Goal: Task Accomplishment & Management: Use online tool/utility

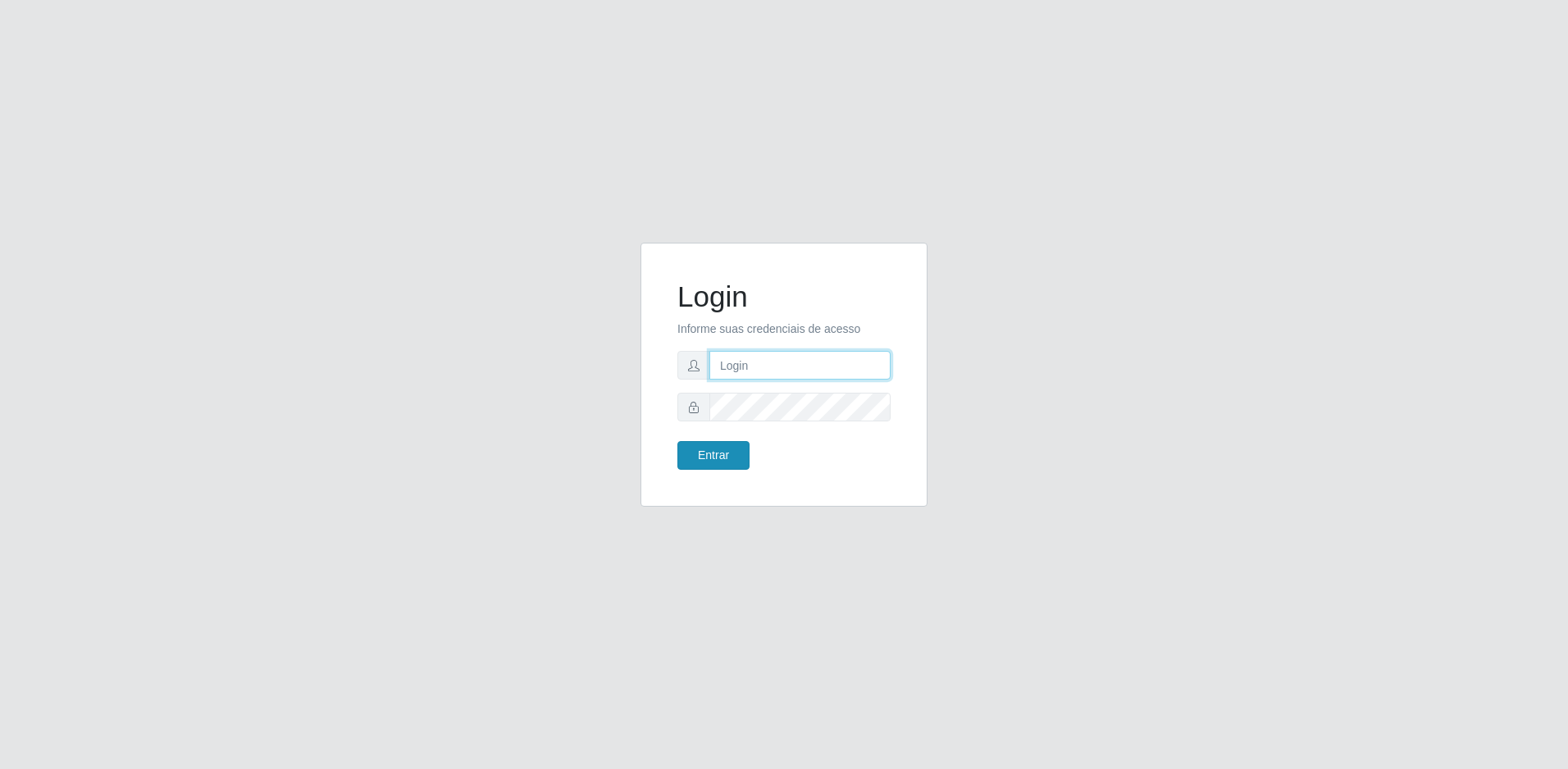
type input "[PERSON_NAME][EMAIL_ADDRESS][DOMAIN_NAME]"
click at [730, 453] on button "Entrar" at bounding box center [714, 455] width 73 height 28
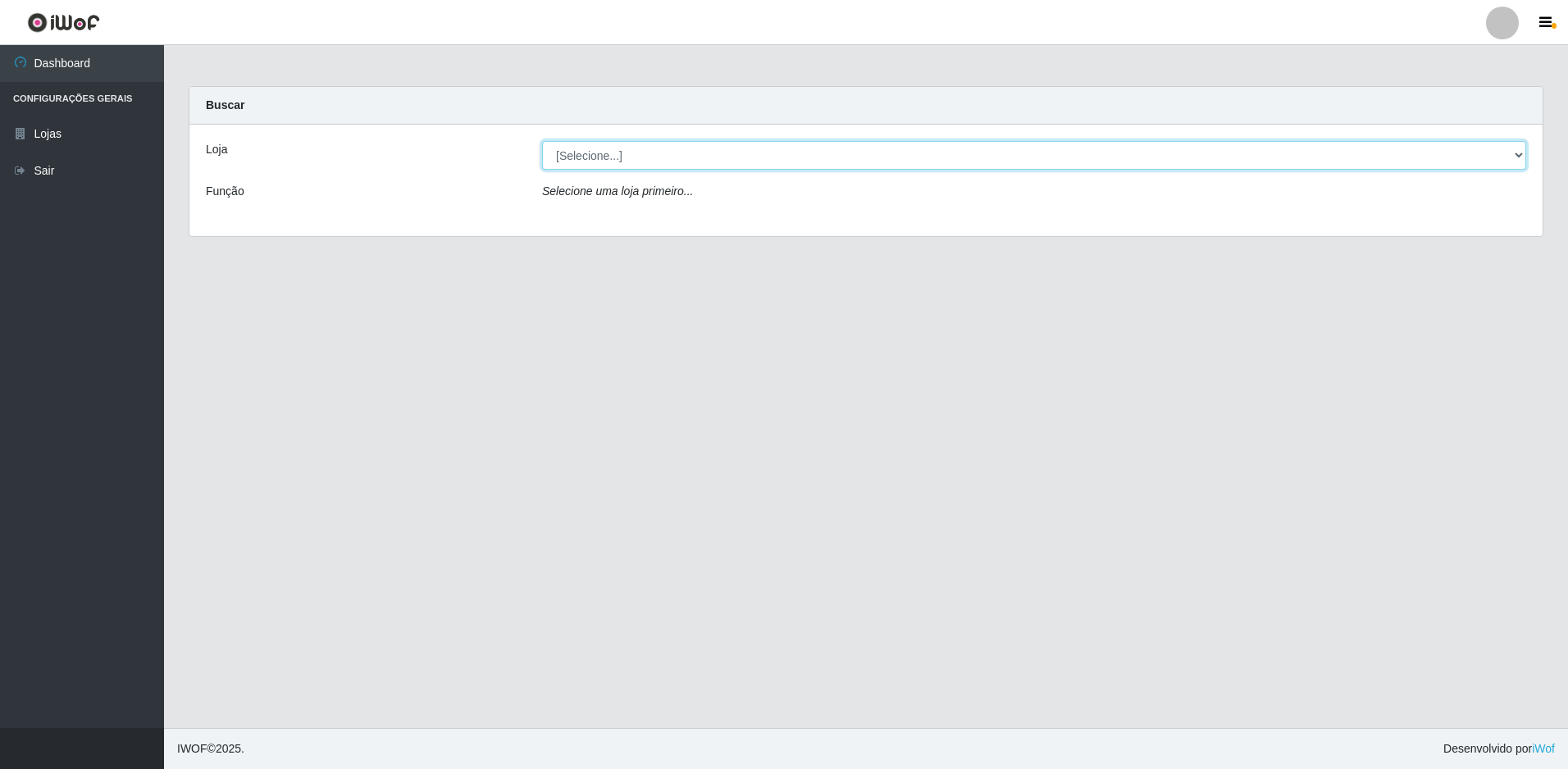
click at [656, 155] on select "[Selecione...] Extrabom - Loja 51 Gaivotas" at bounding box center [1034, 156] width 984 height 28
select select "469"
click at [542, 141] on select "[Selecione...] Extrabom - Loja 51 Gaivotas" at bounding box center [1034, 156] width 984 height 28
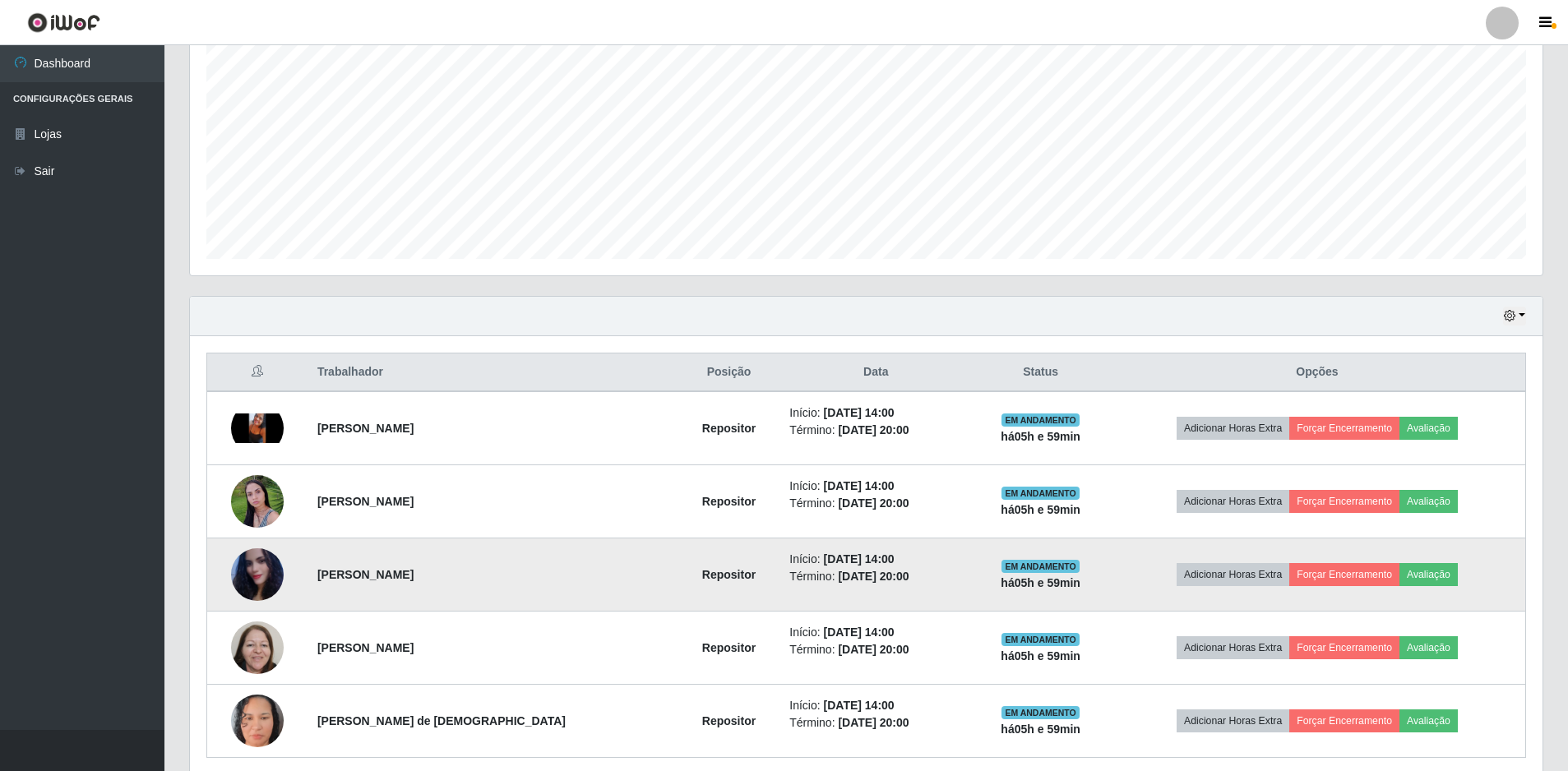
scroll to position [393, 0]
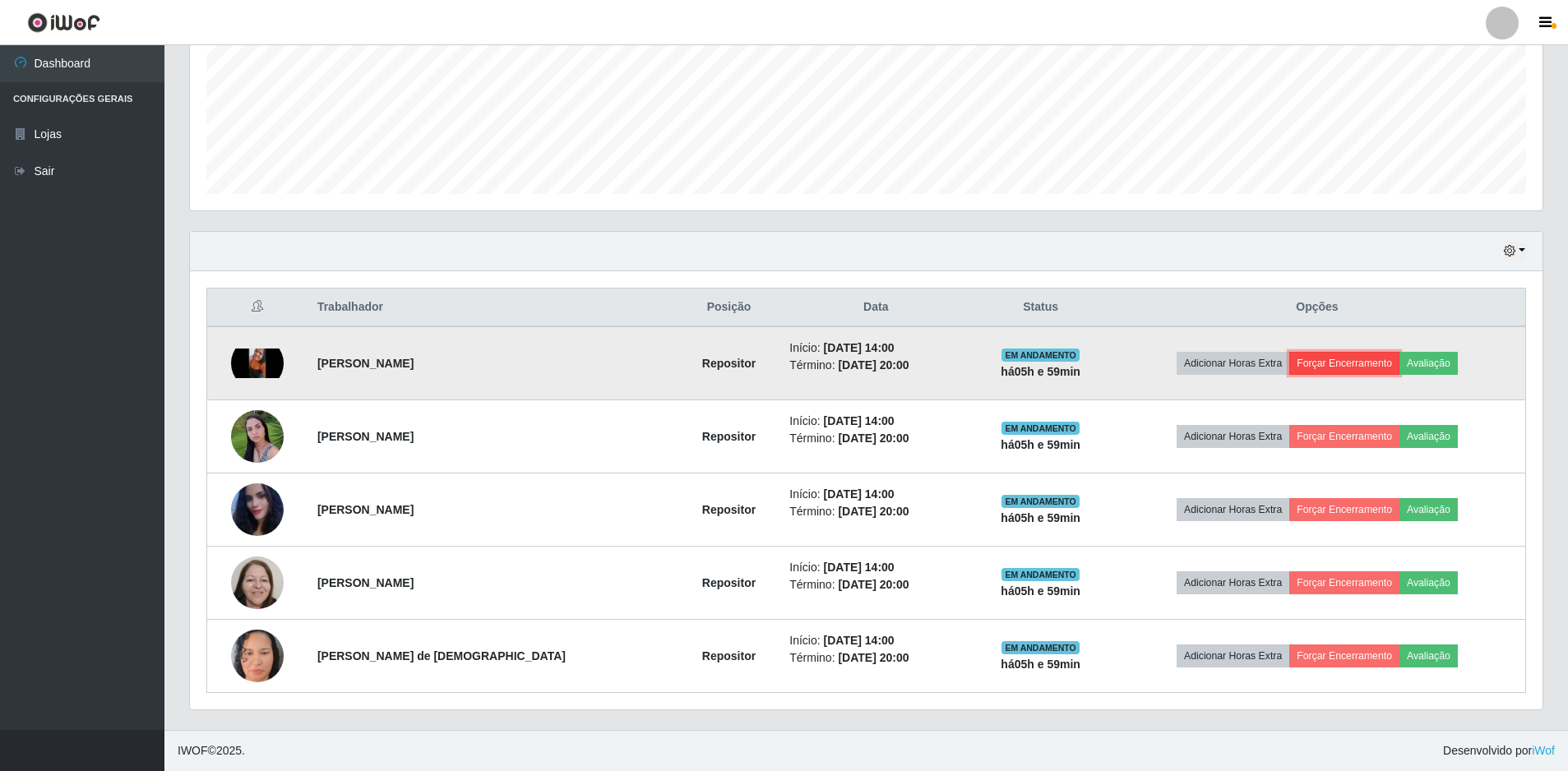
click at [1328, 369] on button "Forçar Encerramento" at bounding box center [1344, 363] width 110 height 23
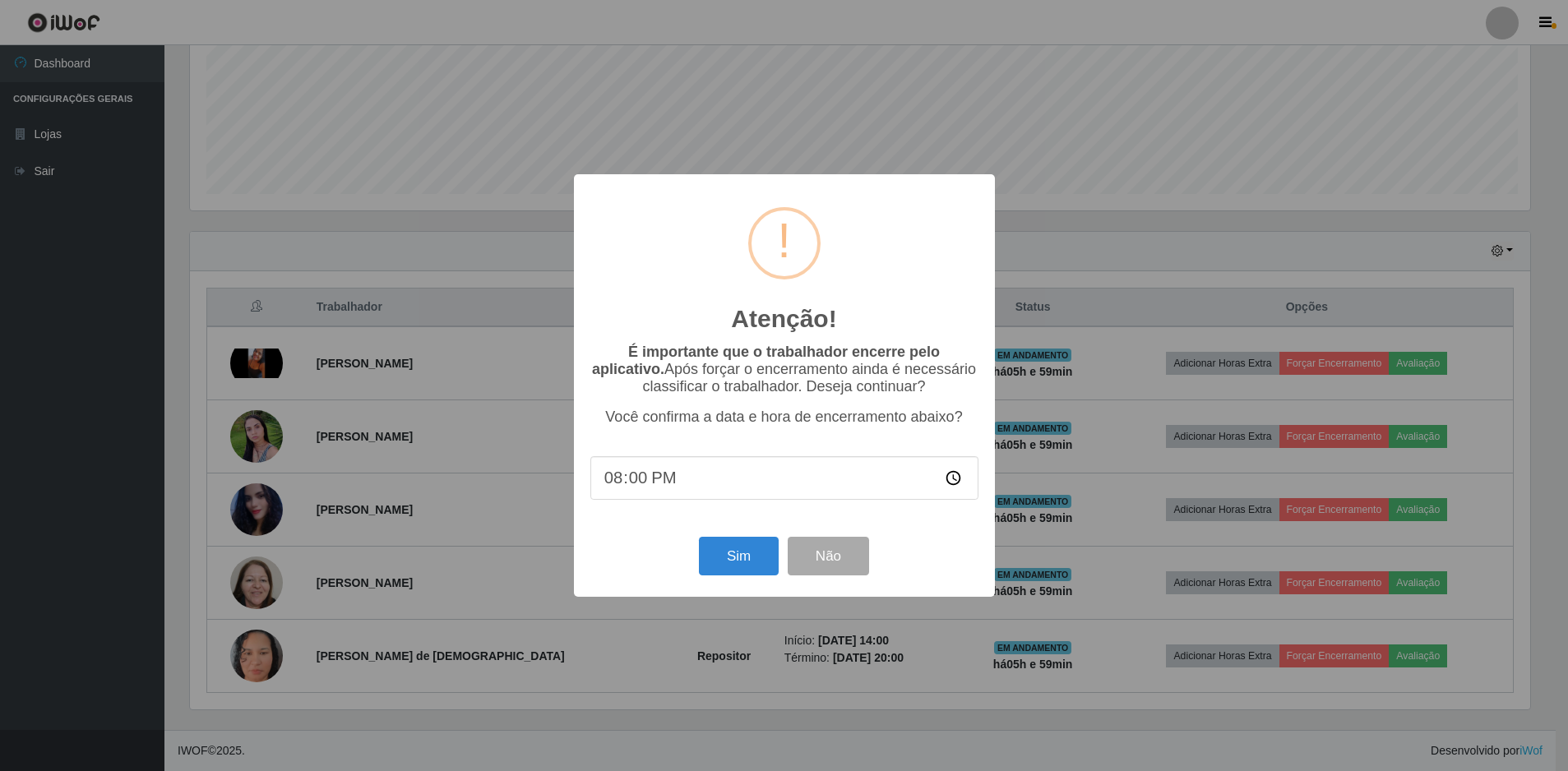
scroll to position [341, 1344]
click at [714, 562] on button "Sim" at bounding box center [740, 557] width 80 height 39
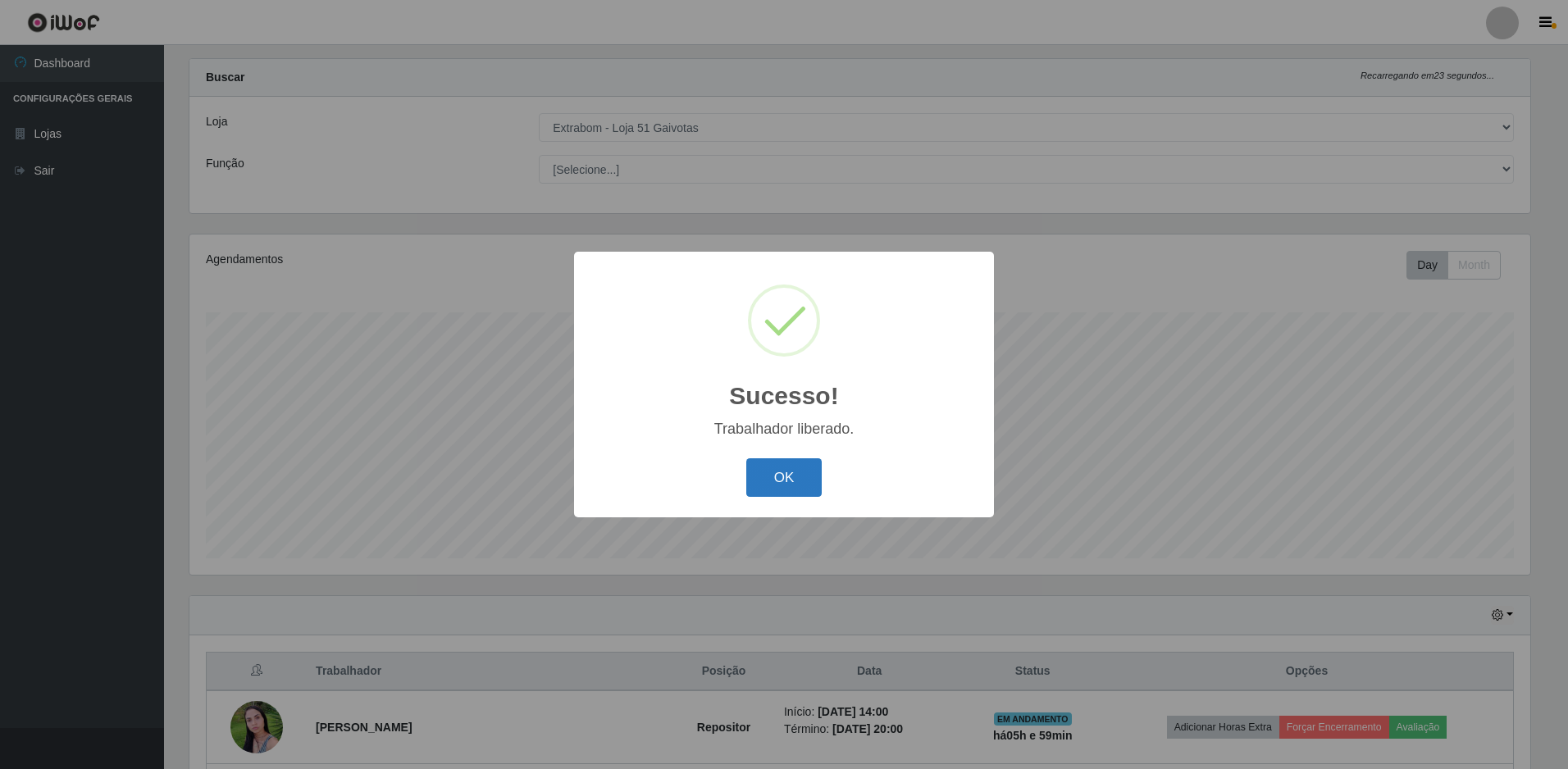
click at [769, 485] on button "OK" at bounding box center [784, 477] width 76 height 39
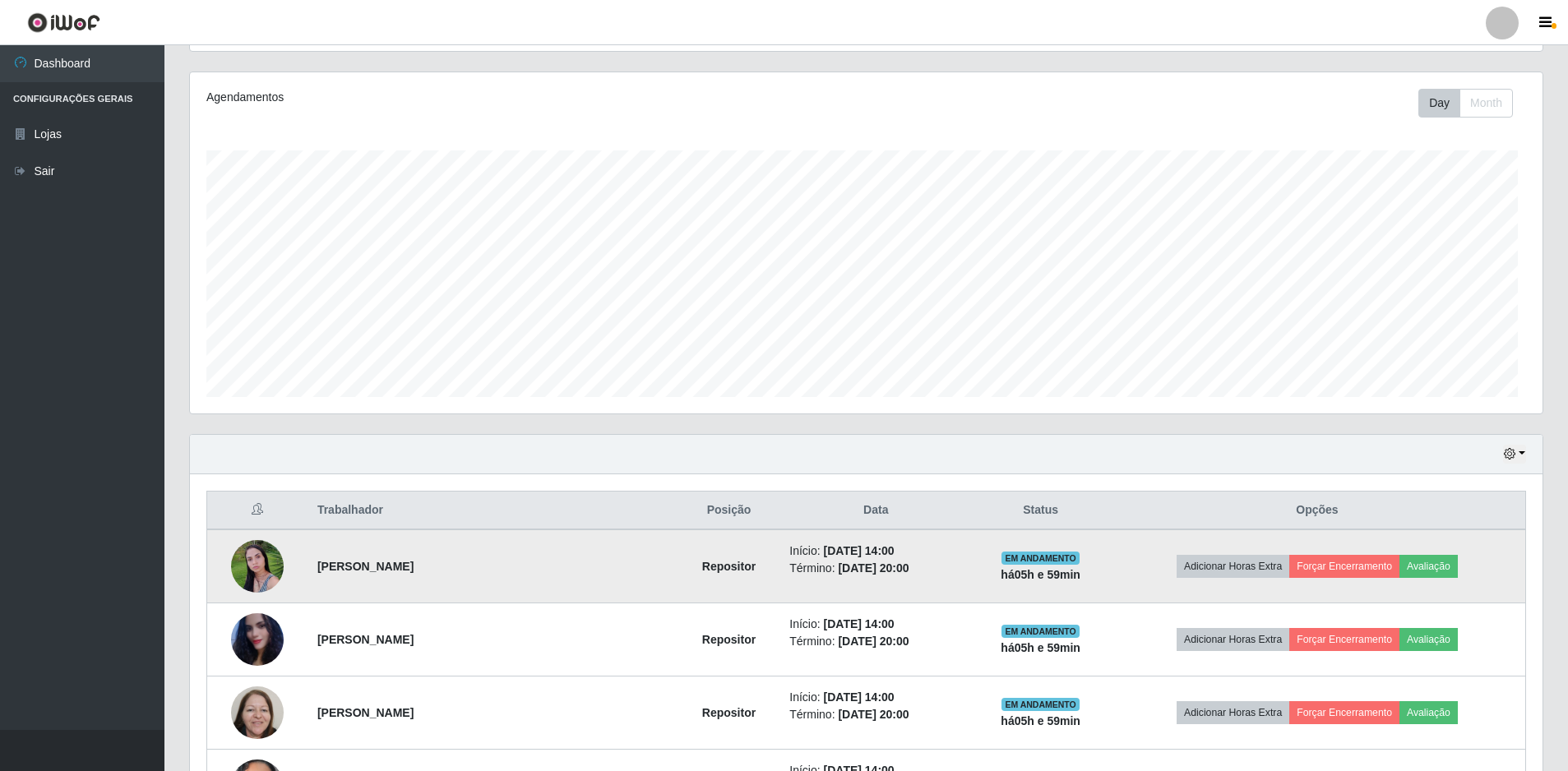
scroll to position [341, 1353]
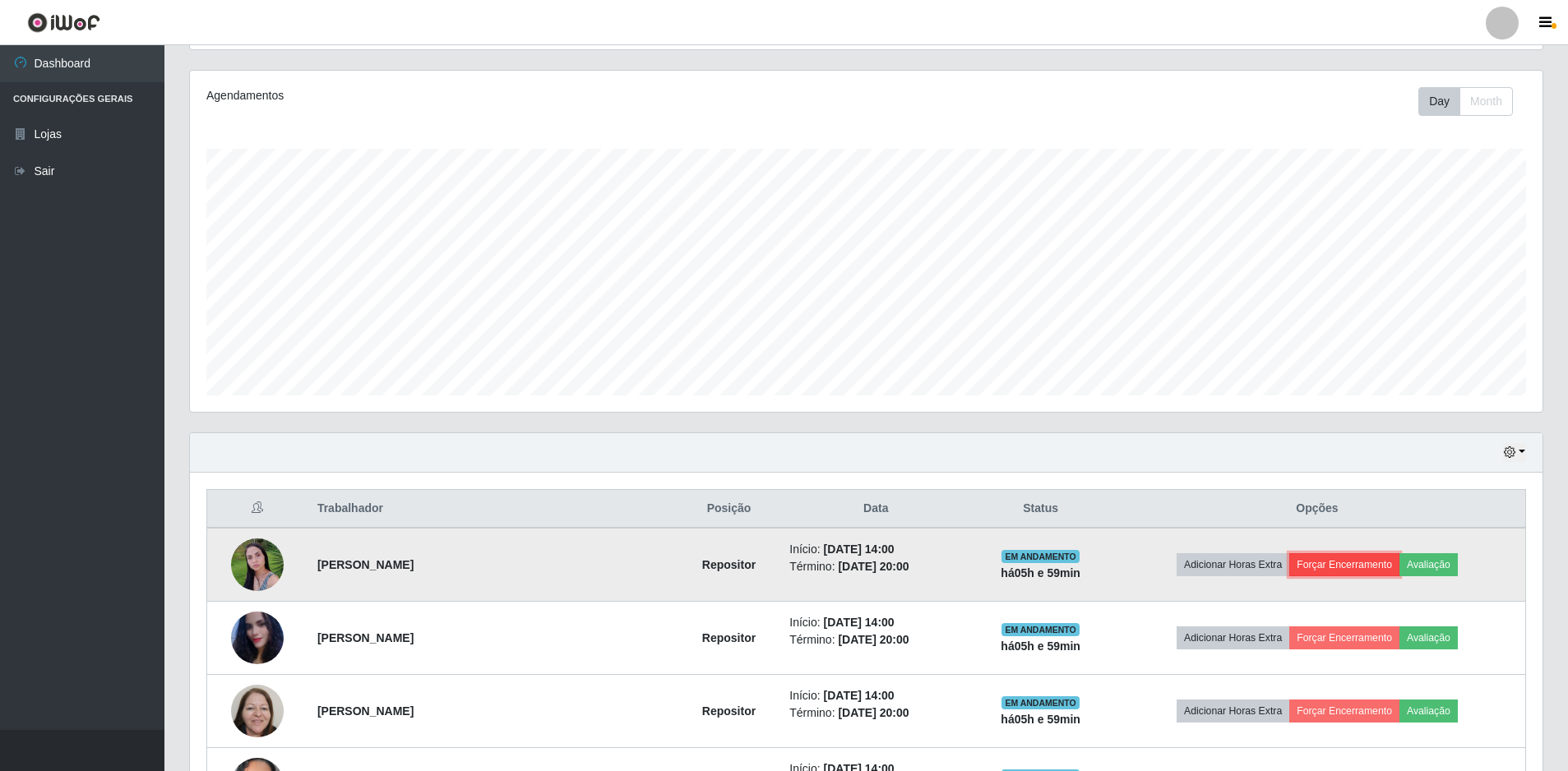
click at [1299, 553] on button "Forçar Encerramento" at bounding box center [1344, 565] width 110 height 23
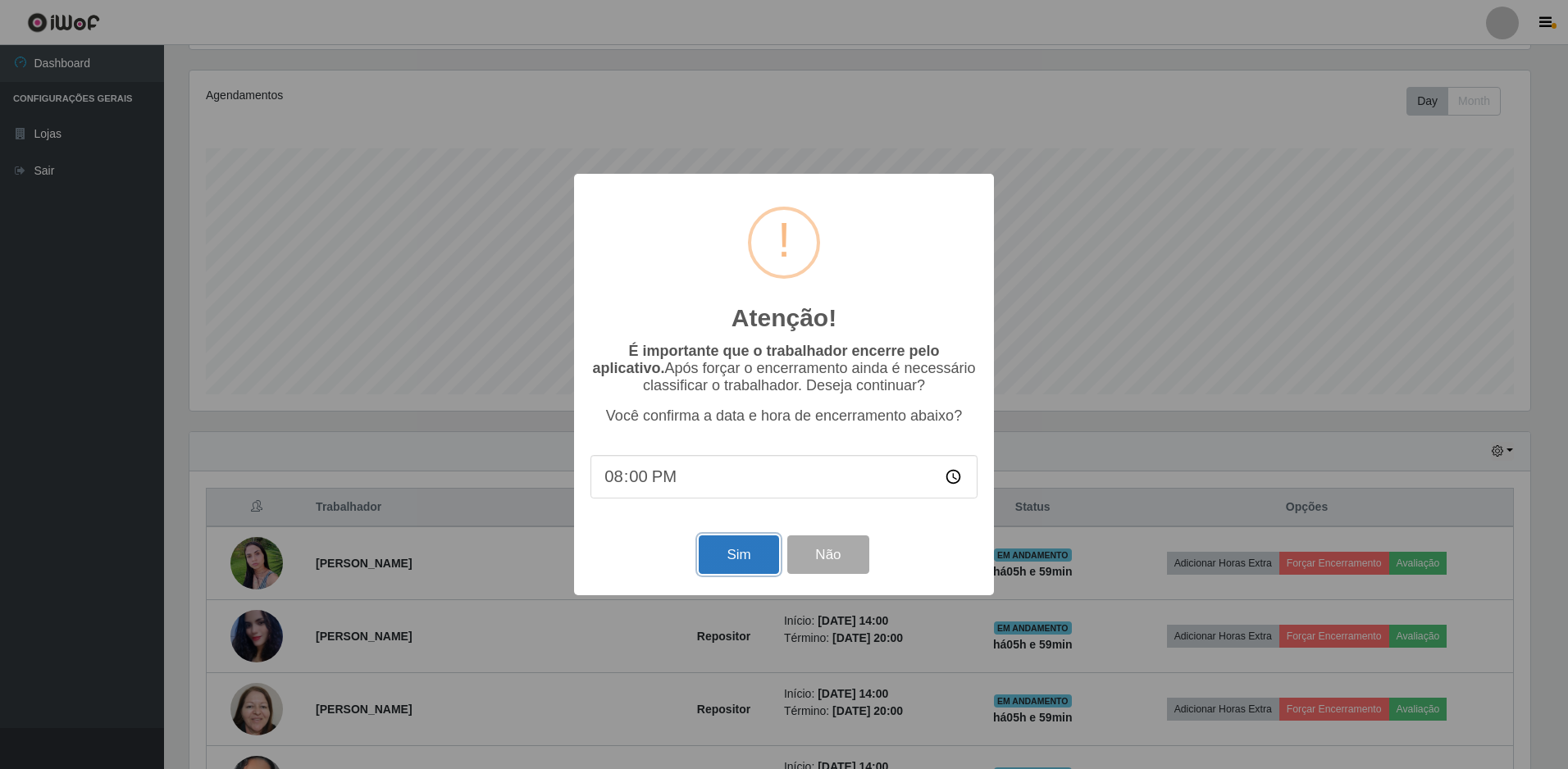
click at [747, 559] on button "Sim" at bounding box center [738, 555] width 80 height 39
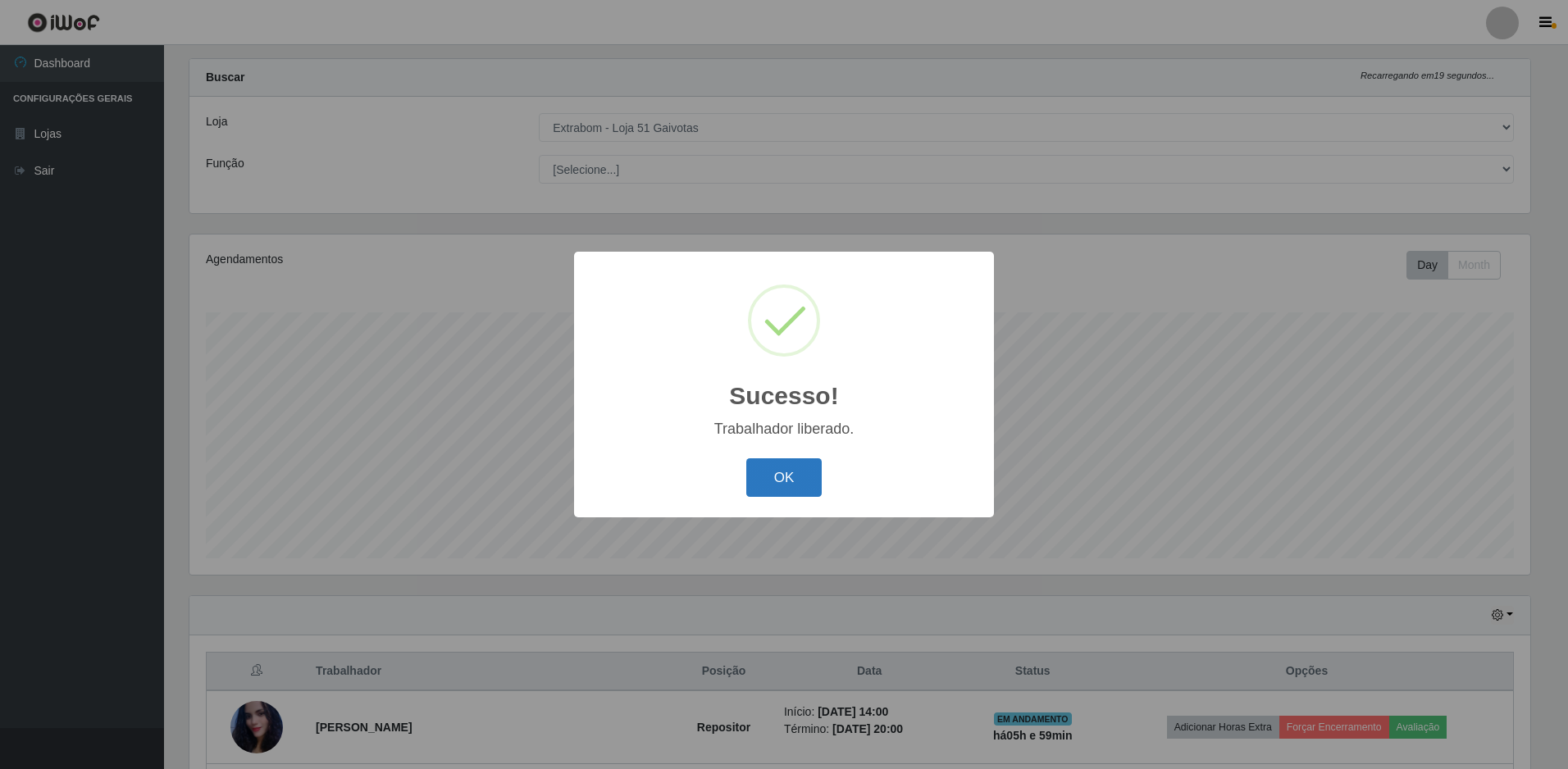
drag, startPoint x: 815, startPoint y: 483, endPoint x: 822, endPoint y: 484, distance: 7.1
click at [815, 483] on button "OK" at bounding box center [784, 477] width 76 height 39
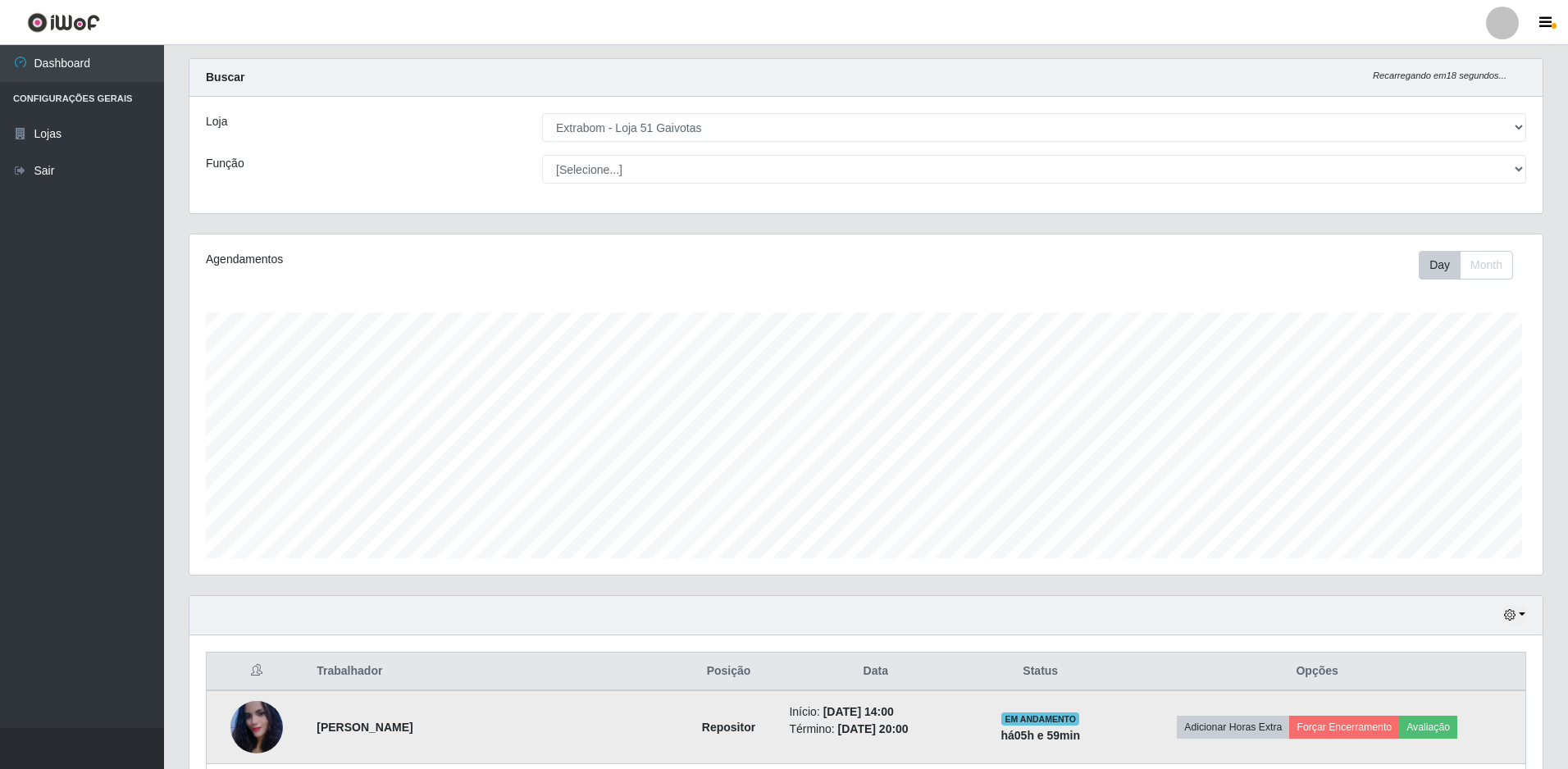
scroll to position [340, 1350]
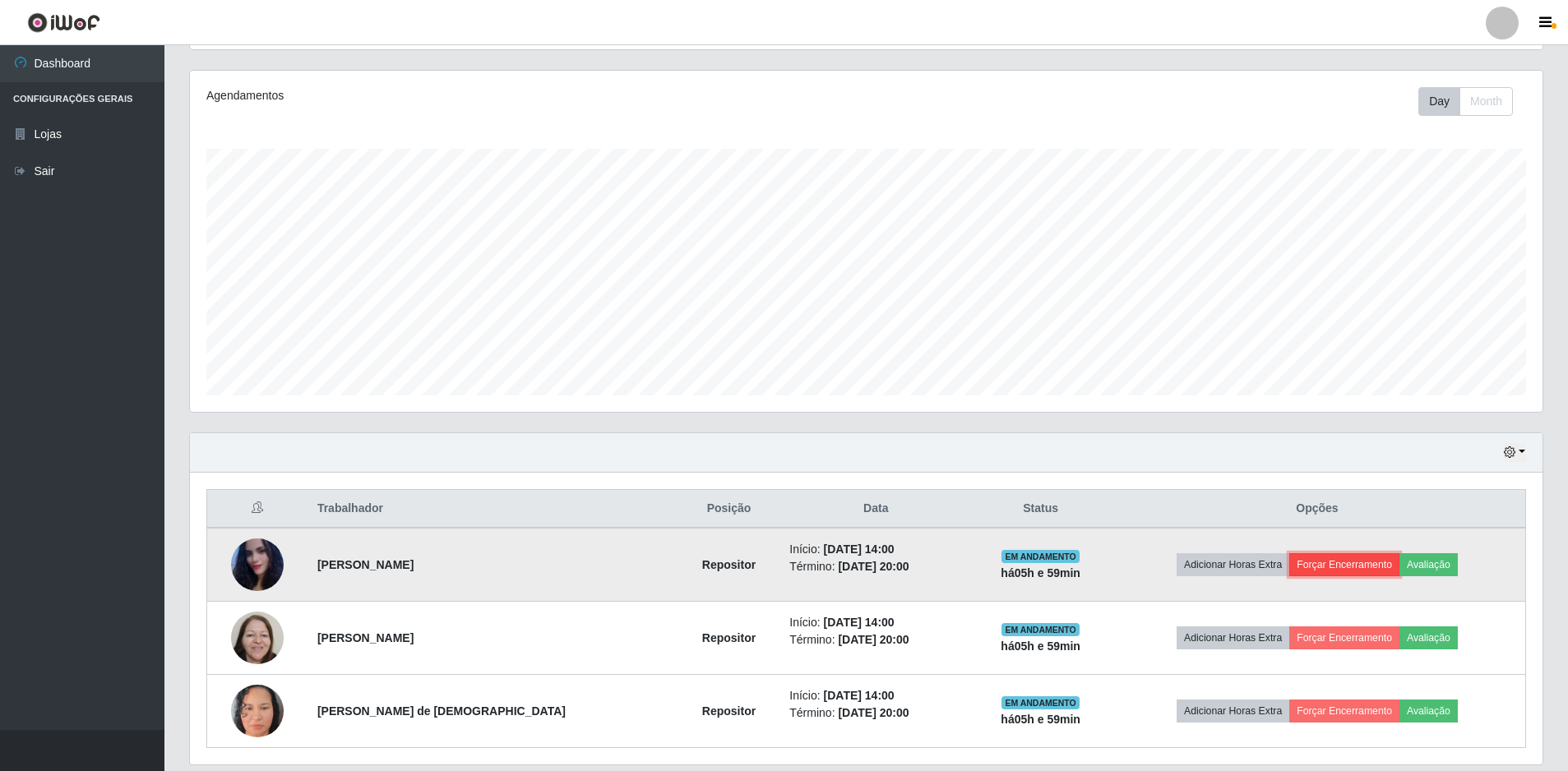
click at [1347, 566] on button "Forçar Encerramento" at bounding box center [1344, 565] width 110 height 23
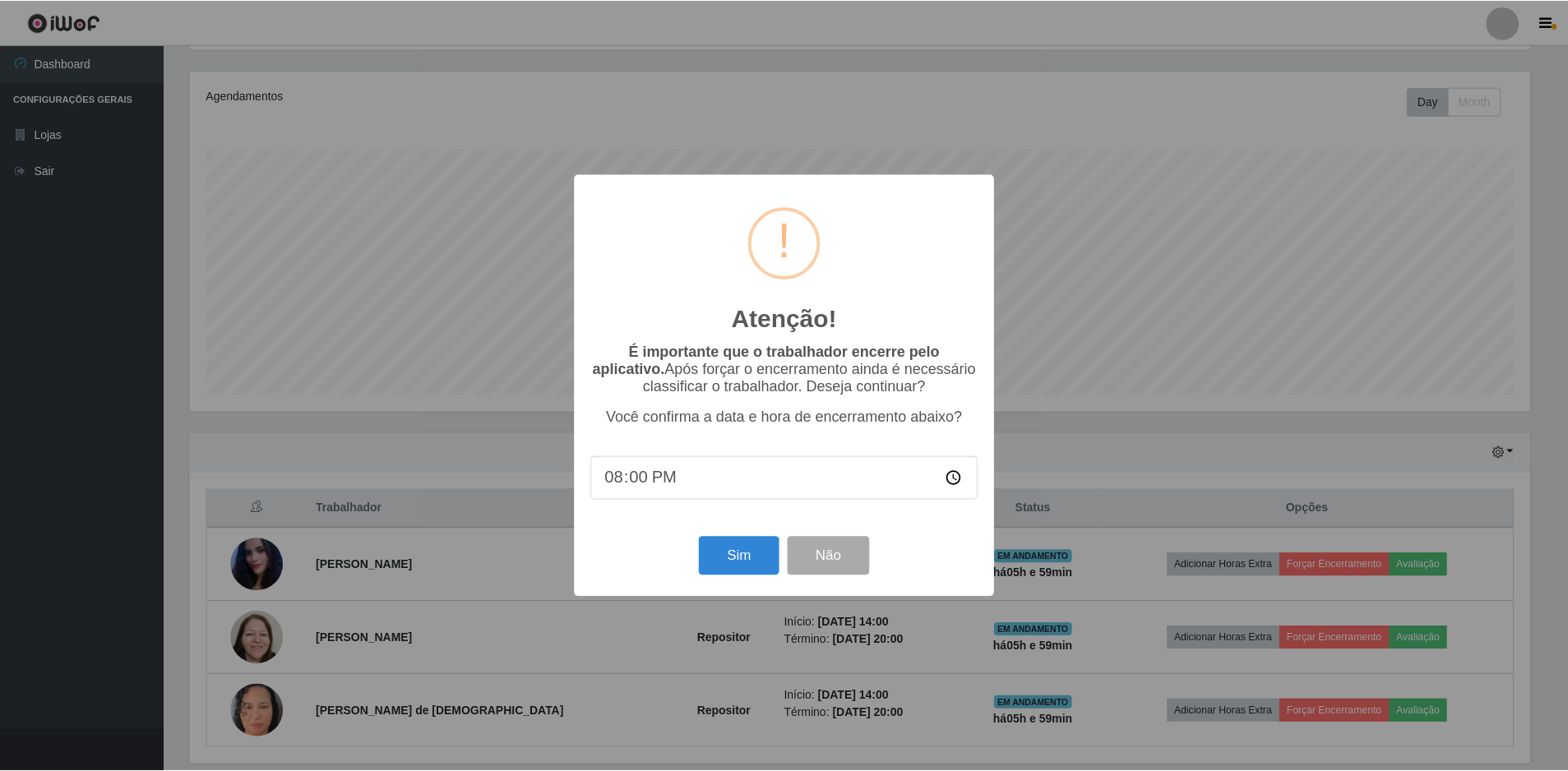
scroll to position [341, 1344]
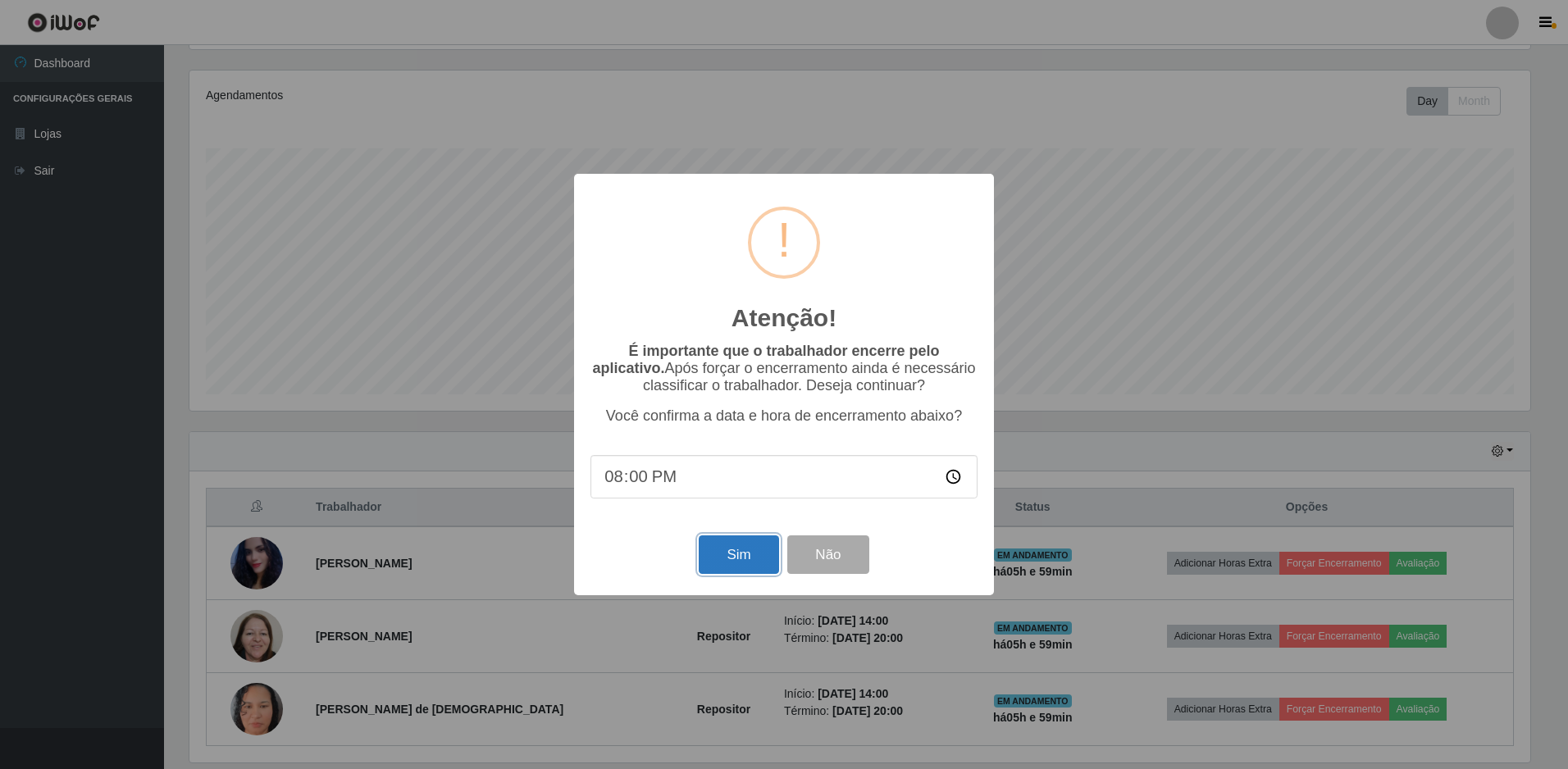
click at [750, 567] on button "Sim" at bounding box center [738, 555] width 80 height 39
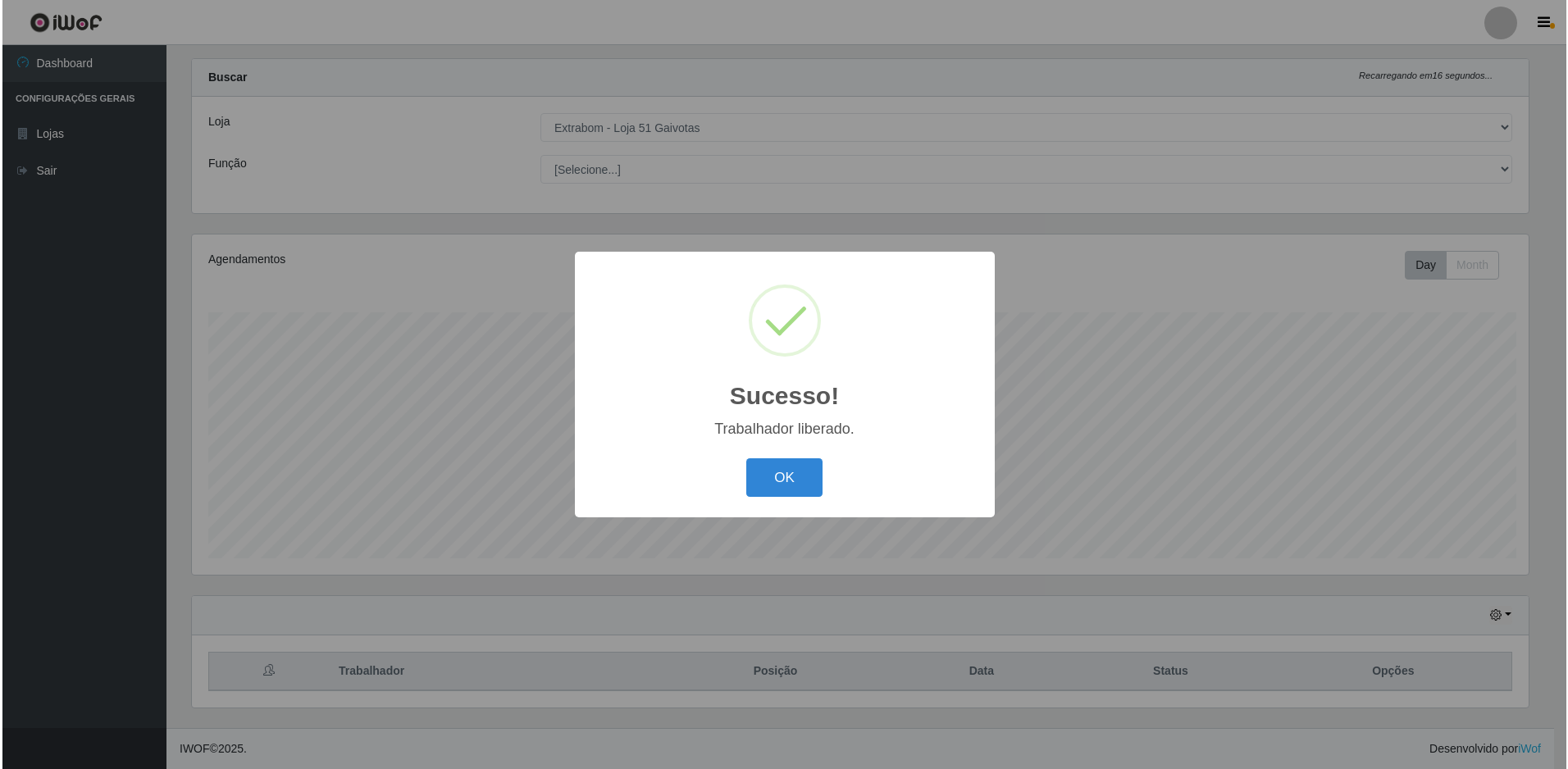
scroll to position [0, 0]
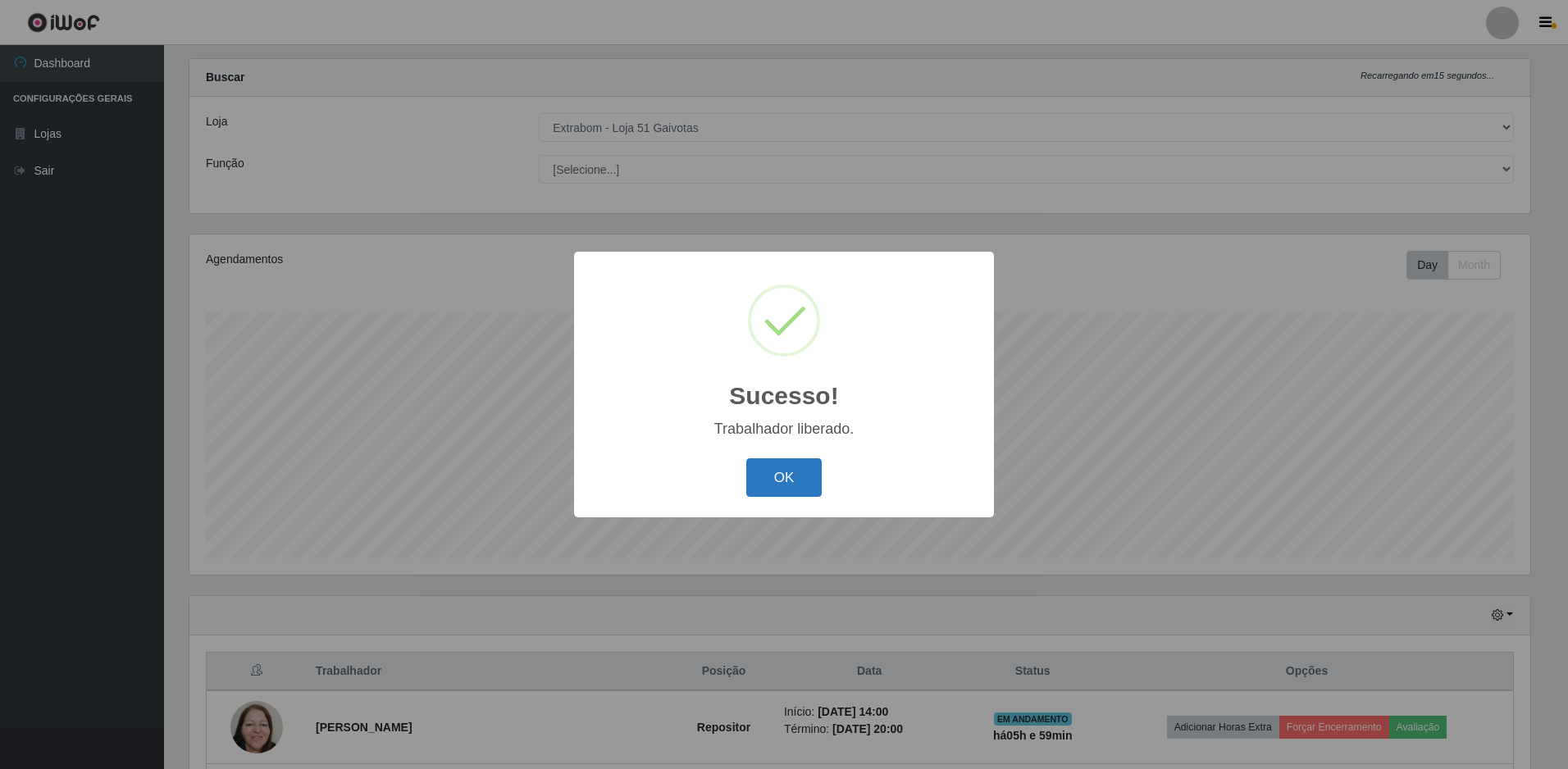
click at [777, 483] on button "OK" at bounding box center [784, 477] width 76 height 39
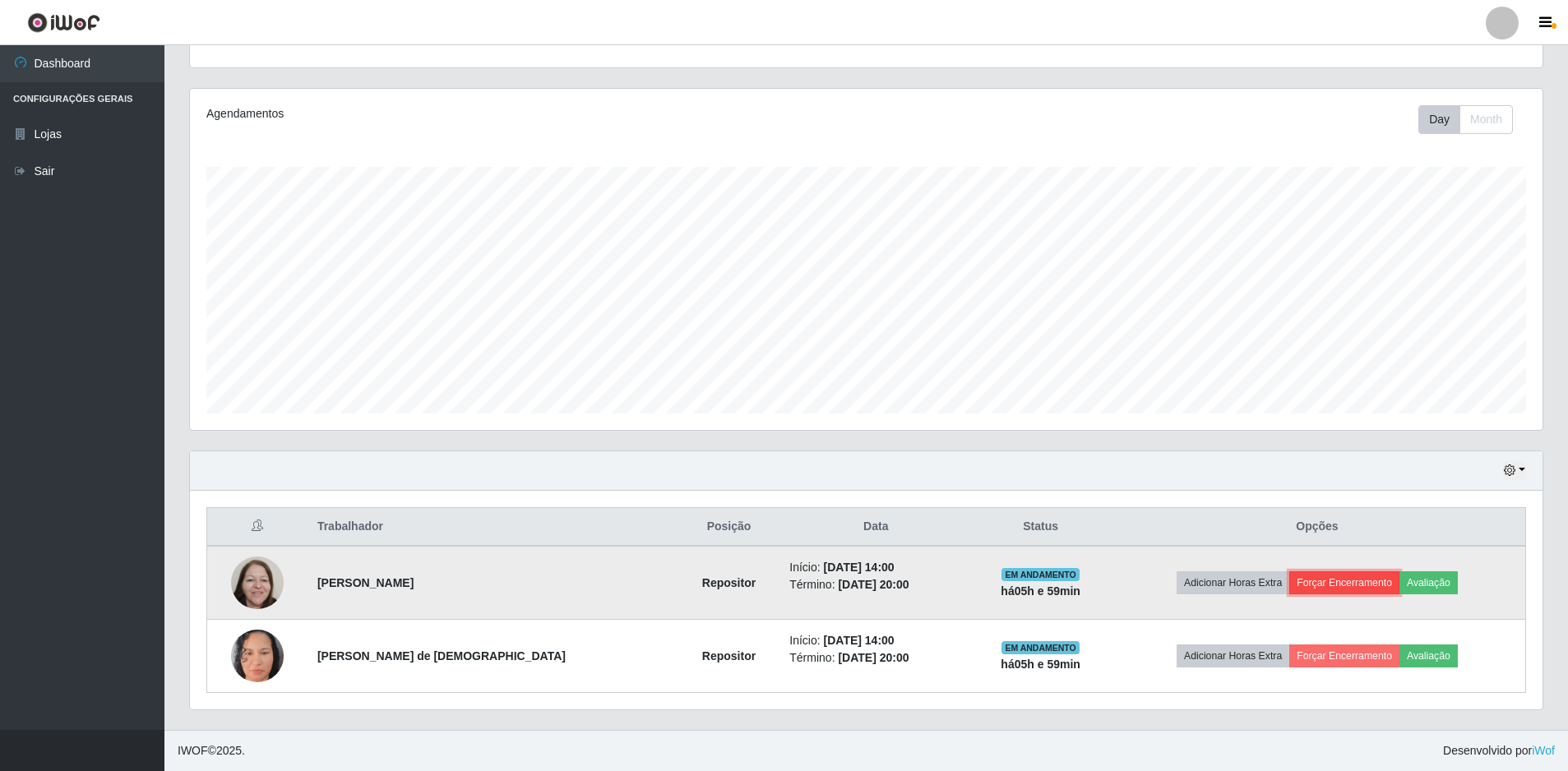
click at [1299, 576] on button "Forçar Encerramento" at bounding box center [1344, 583] width 110 height 23
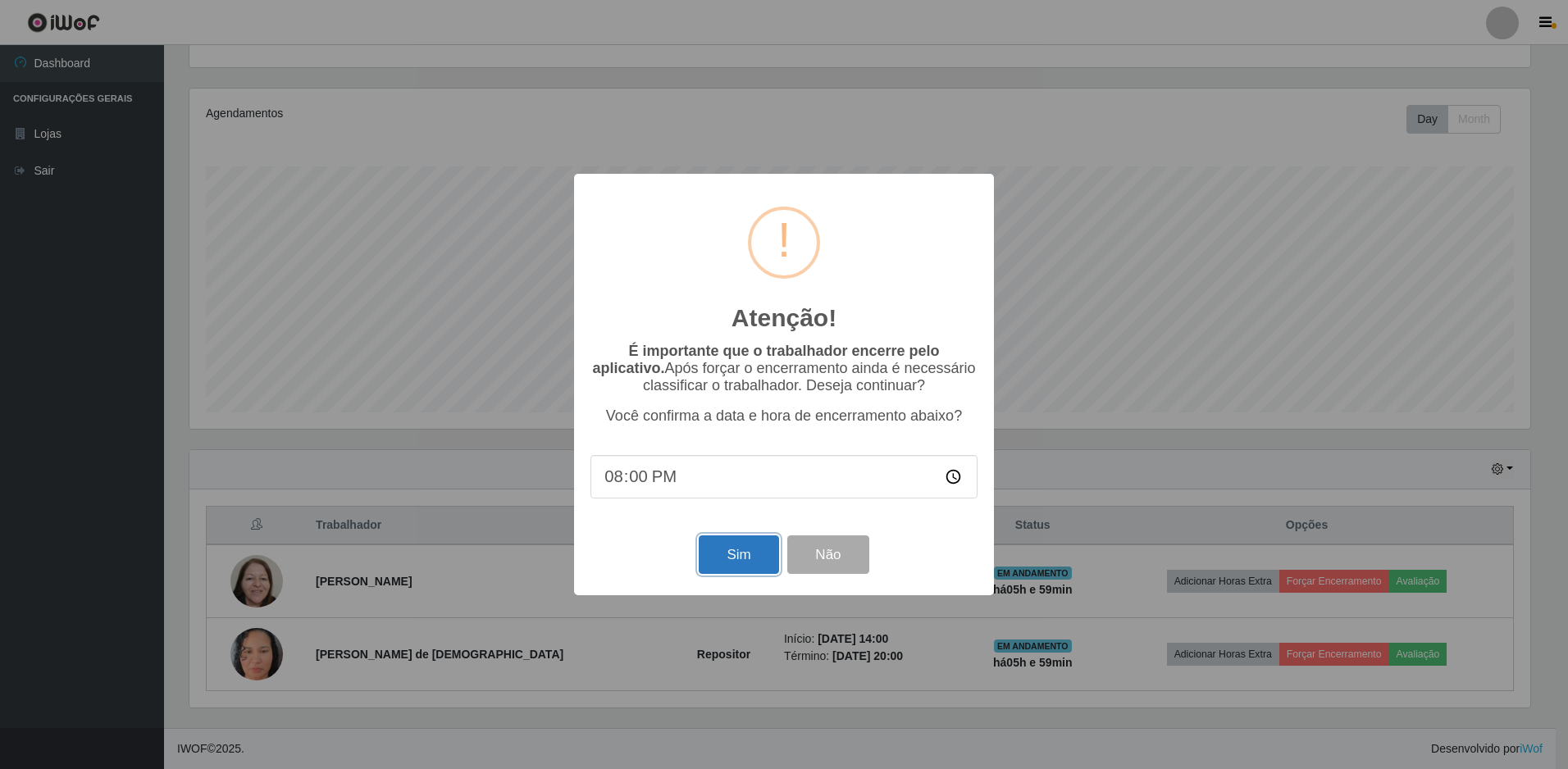
click at [741, 566] on button "Sim" at bounding box center [738, 555] width 80 height 39
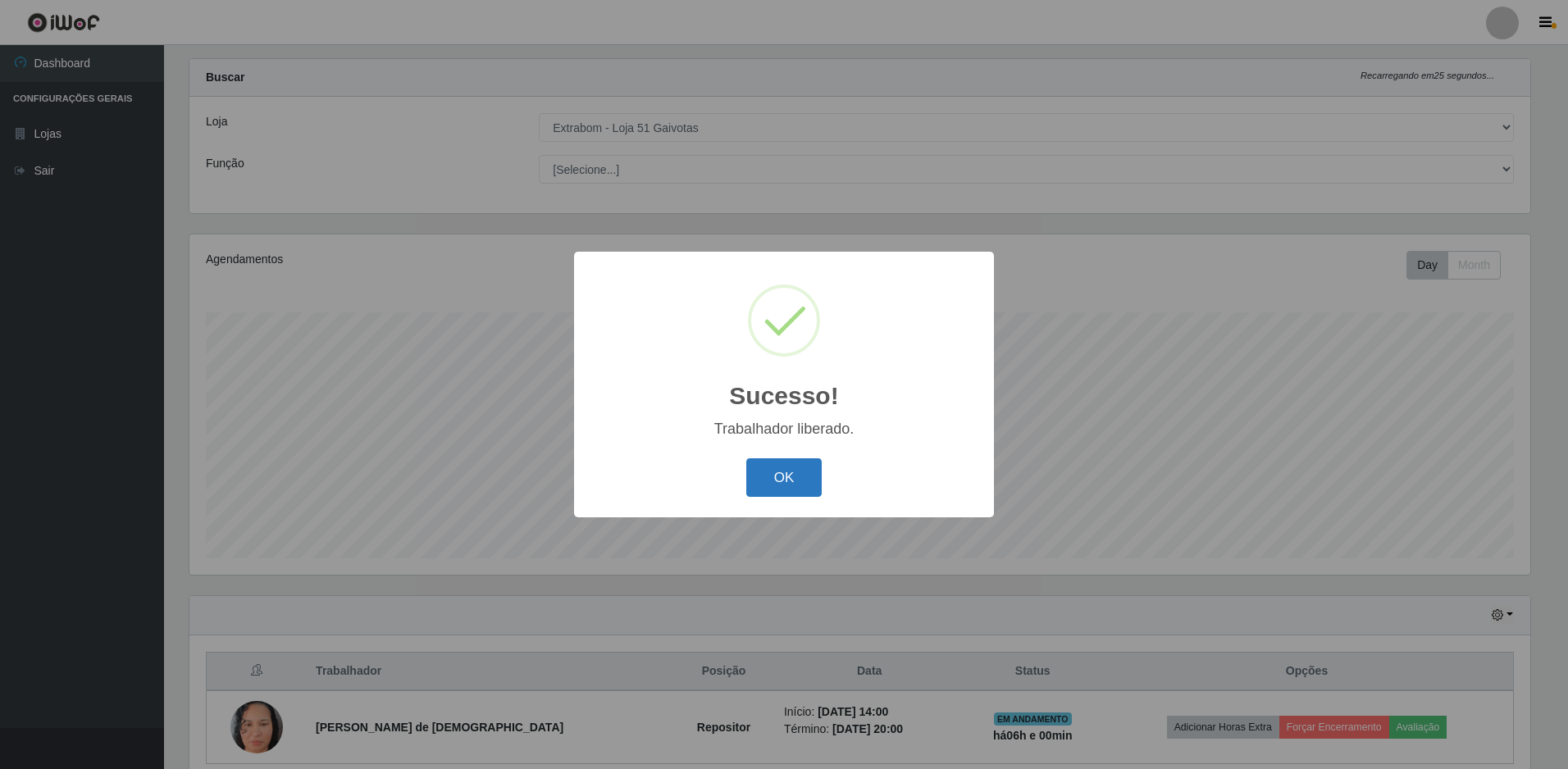
click at [805, 483] on button "OK" at bounding box center [784, 477] width 76 height 39
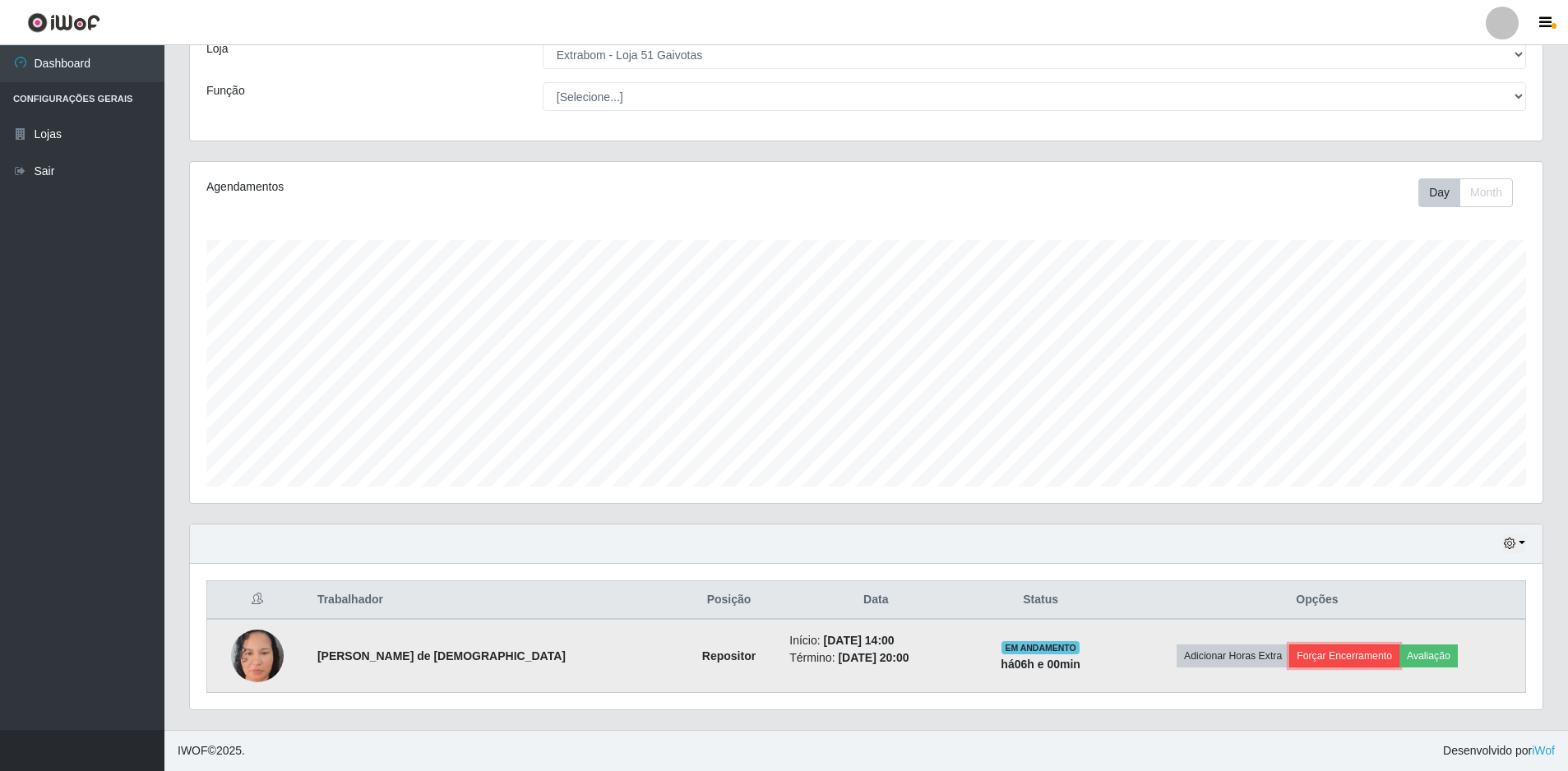
click at [1343, 652] on button "Forçar Encerramento" at bounding box center [1344, 656] width 110 height 23
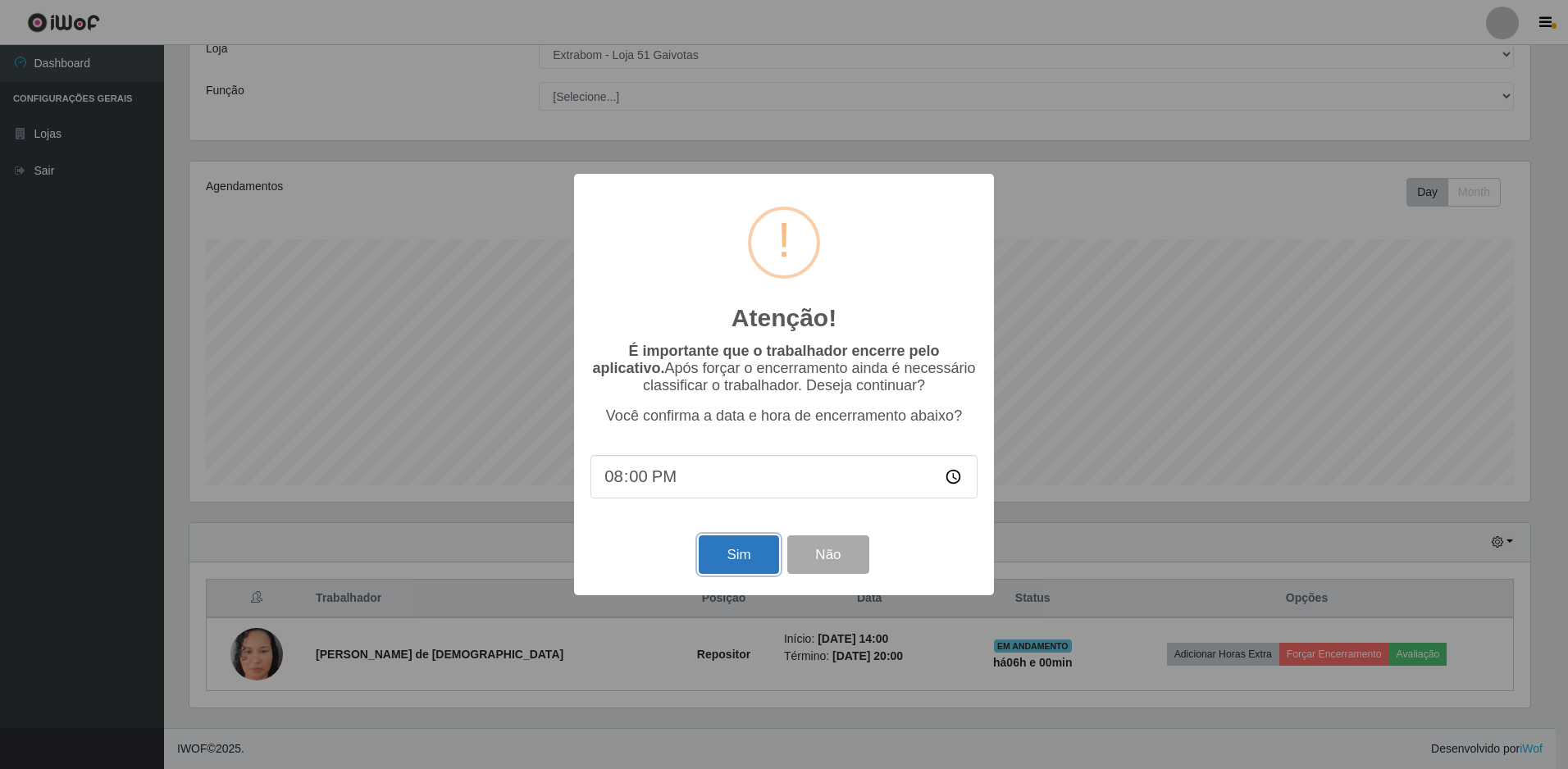
click at [720, 567] on button "Sim" at bounding box center [738, 555] width 80 height 39
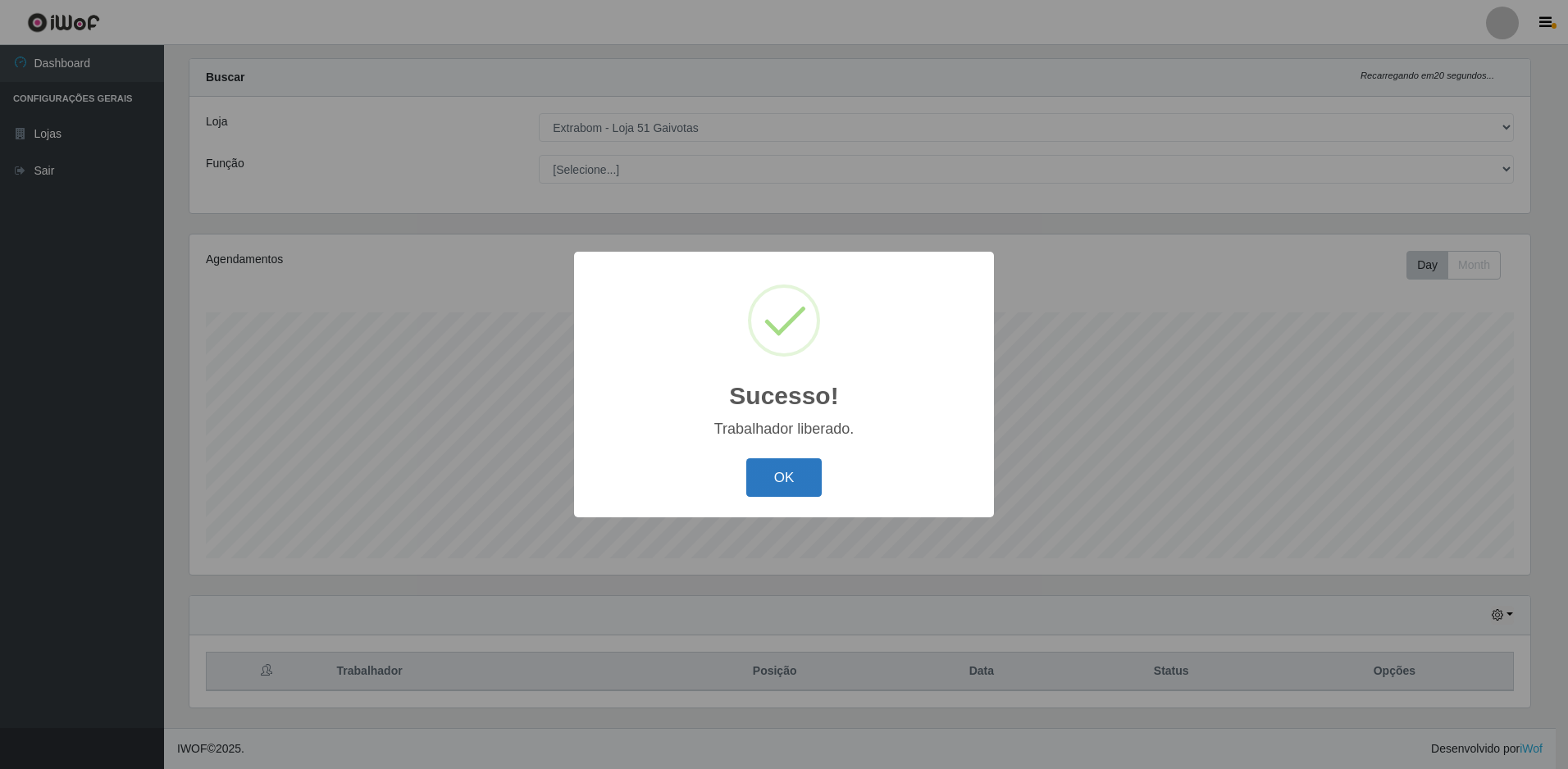
click at [786, 470] on button "OK" at bounding box center [784, 477] width 76 height 39
